Goal: Task Accomplishment & Management: Use online tool/utility

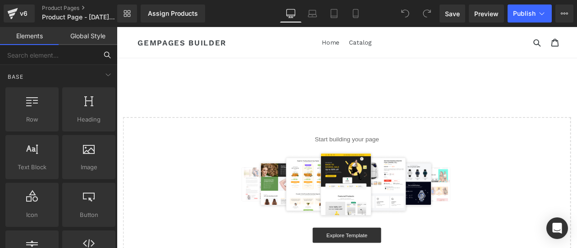
click at [46, 53] on input "text" at bounding box center [48, 55] width 97 height 20
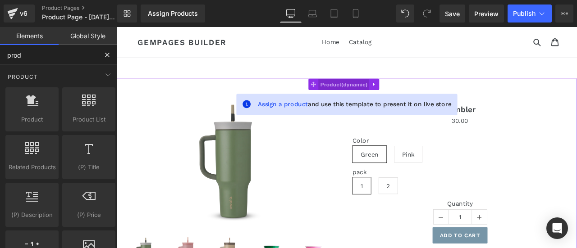
drag, startPoint x: 380, startPoint y: 92, endPoint x: 374, endPoint y: 93, distance: 6.4
click at [380, 91] on span "Product" at bounding box center [386, 95] width 60 height 14
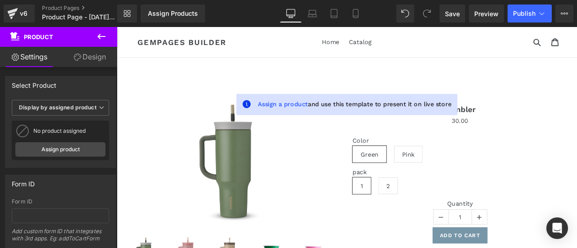
click at [93, 37] on button at bounding box center [102, 37] width 32 height 20
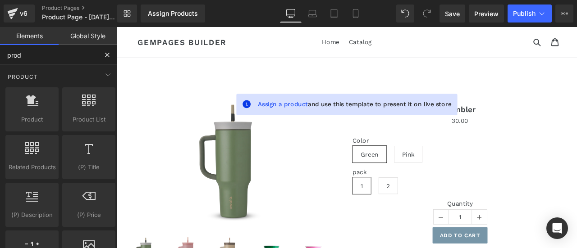
click at [55, 46] on input "prod" at bounding box center [48, 55] width 97 height 20
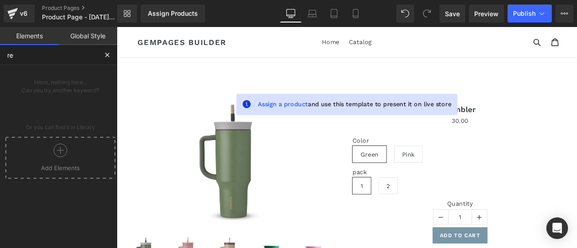
type input "r"
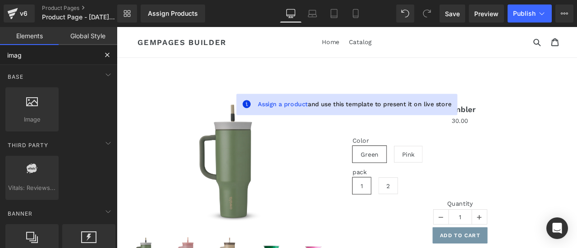
type input "image"
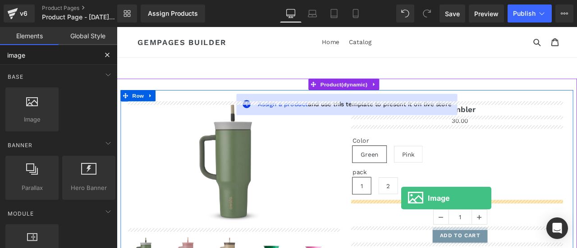
drag, startPoint x: 157, startPoint y: 141, endPoint x: 454, endPoint y: 230, distance: 309.6
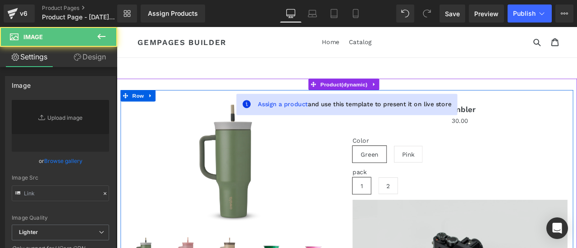
type input "//[DOMAIN_NAME][URL]"
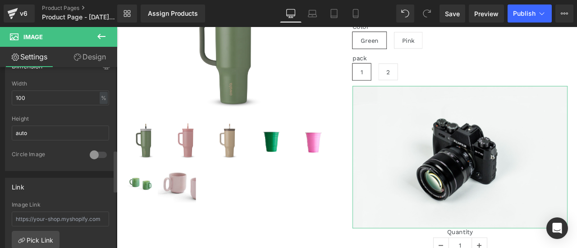
scroll to position [361, 0]
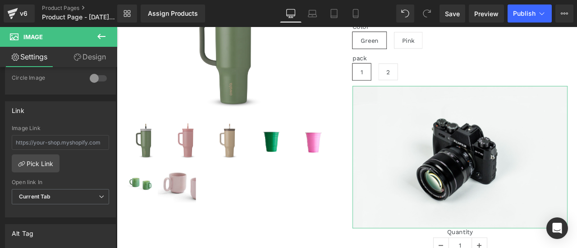
click at [78, 64] on link "Design" at bounding box center [89, 57] width 59 height 20
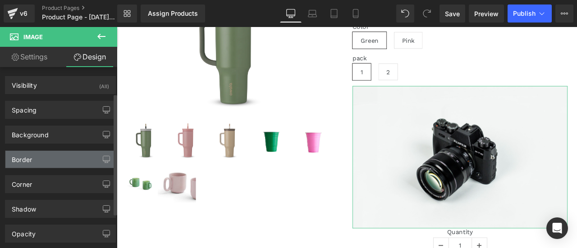
scroll to position [91, 0]
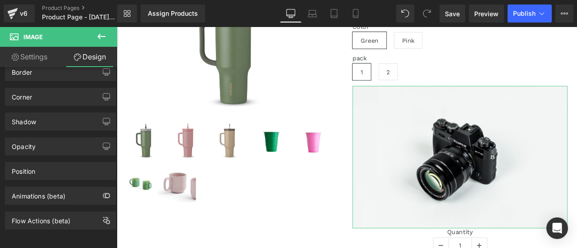
click at [21, 49] on link "Settings" at bounding box center [29, 57] width 59 height 20
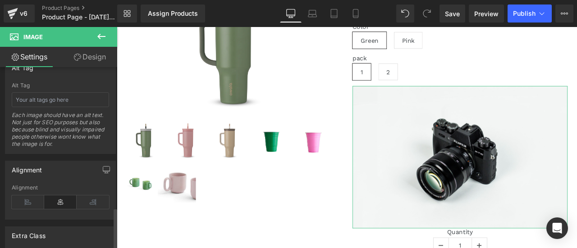
scroll to position [612, 0]
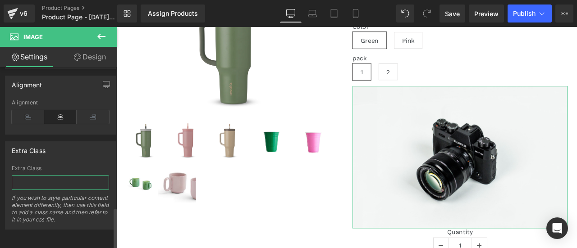
click at [51, 175] on input "text" at bounding box center [60, 182] width 97 height 15
paste input "_rsi-cod-form-gempages-button-overwrite _rsi-cod-form-is-gempage"
click at [51, 175] on input "_rsi-cod-form-gempages-button-overwrite _rsi-cod-form-is-gempage" at bounding box center [60, 182] width 97 height 15
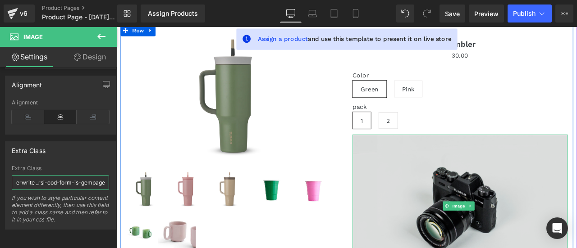
scroll to position [0, 0]
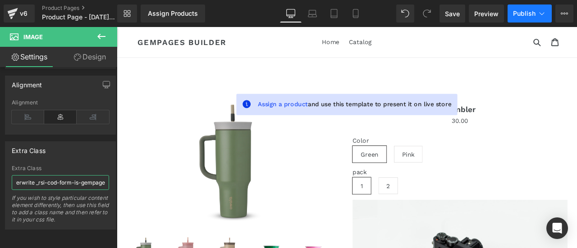
type input "_rsi-cod-form-gempages-button-overwrite _rsi-cod-form-is-gempage"
click at [540, 17] on icon at bounding box center [541, 13] width 9 height 9
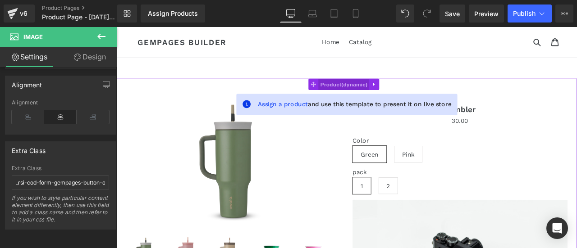
click at [384, 88] on span "Product" at bounding box center [386, 95] width 60 height 14
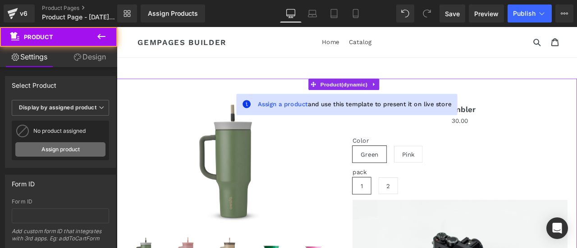
click at [57, 150] on link "Assign product" at bounding box center [60, 149] width 90 height 14
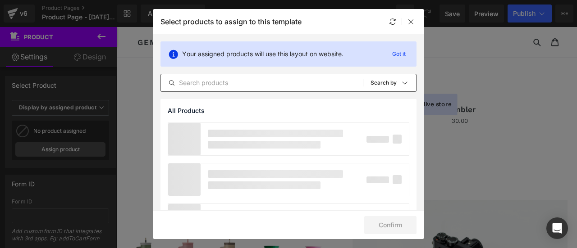
click at [238, 83] on input "text" at bounding box center [262, 83] width 202 height 11
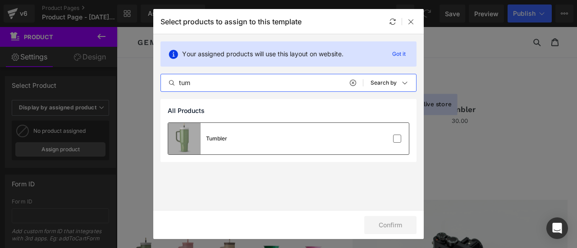
type input "tum"
drag, startPoint x: 236, startPoint y: 133, endPoint x: 305, endPoint y: 154, distance: 71.7
click at [237, 133] on div "Tumbler" at bounding box center [288, 139] width 241 height 32
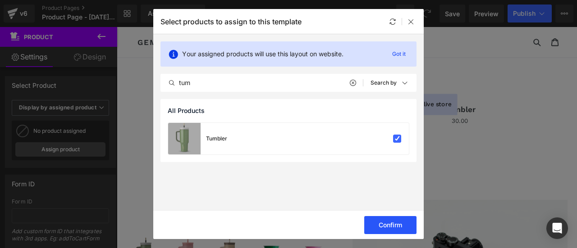
click at [405, 220] on button "Confirm" at bounding box center [390, 225] width 52 height 18
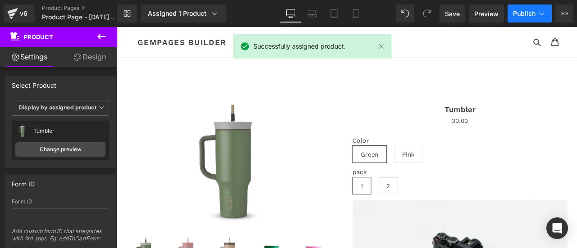
click at [516, 20] on button "Publish" at bounding box center [530, 14] width 44 height 18
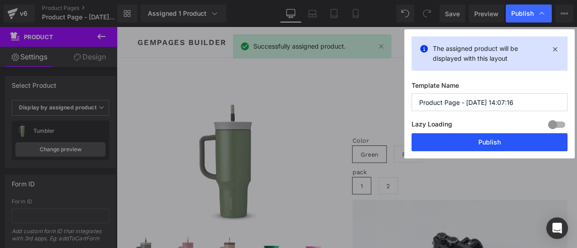
click at [453, 145] on button "Publish" at bounding box center [490, 142] width 156 height 18
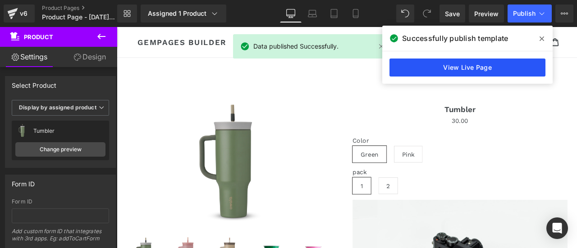
click at [475, 73] on link "View Live Page" at bounding box center [467, 68] width 156 height 18
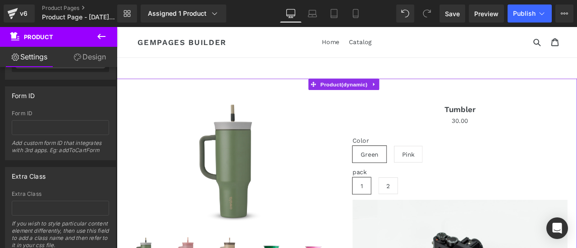
scroll to position [118, 0]
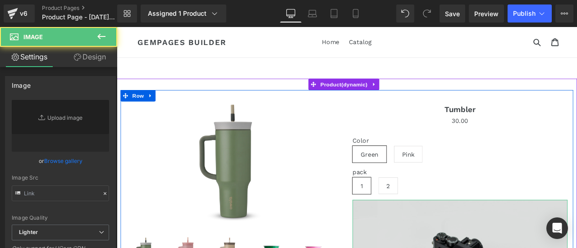
type input "//[DOMAIN_NAME][URL]"
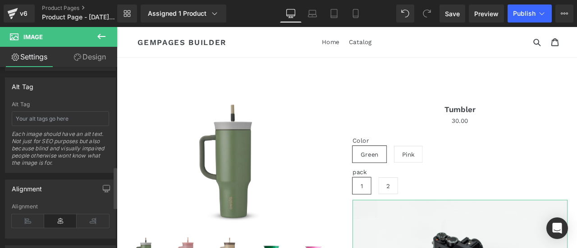
scroll to position [341, 0]
